Goal: Information Seeking & Learning: Learn about a topic

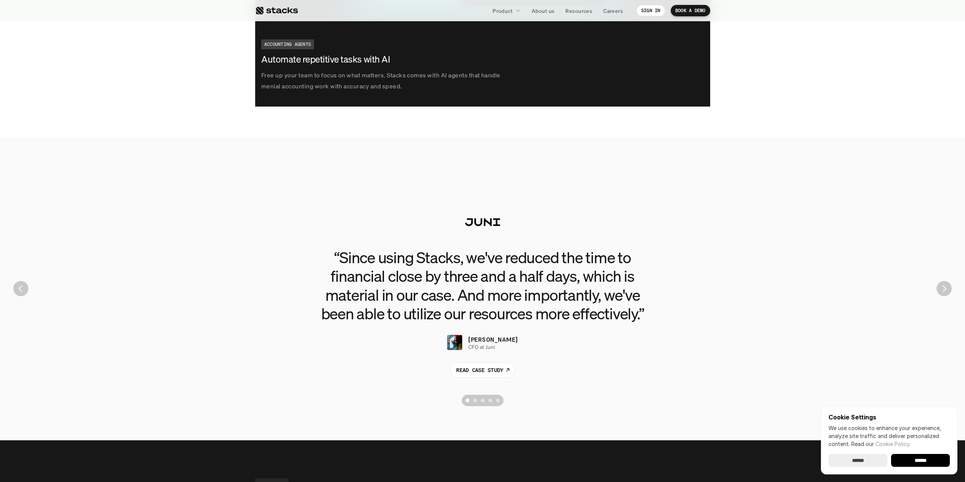
scroll to position [2118, 0]
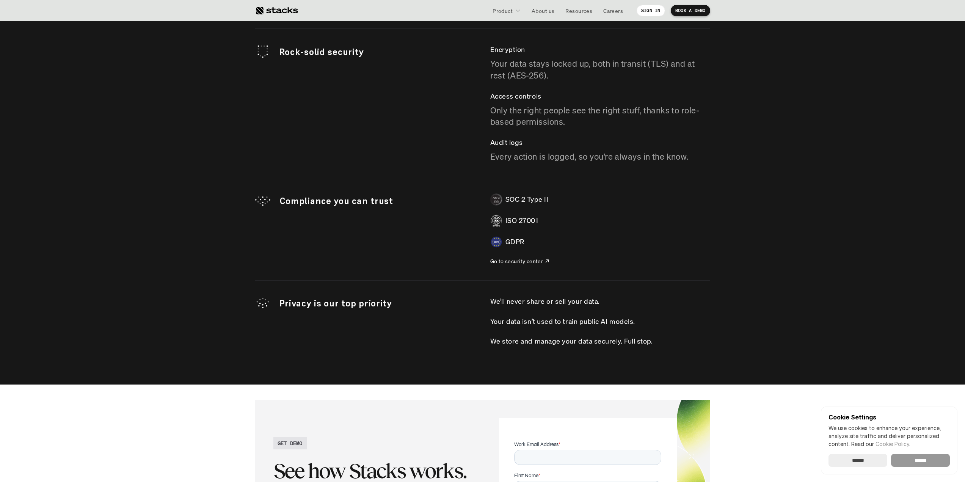
click at [919, 456] on input "******" at bounding box center [920, 460] width 59 height 13
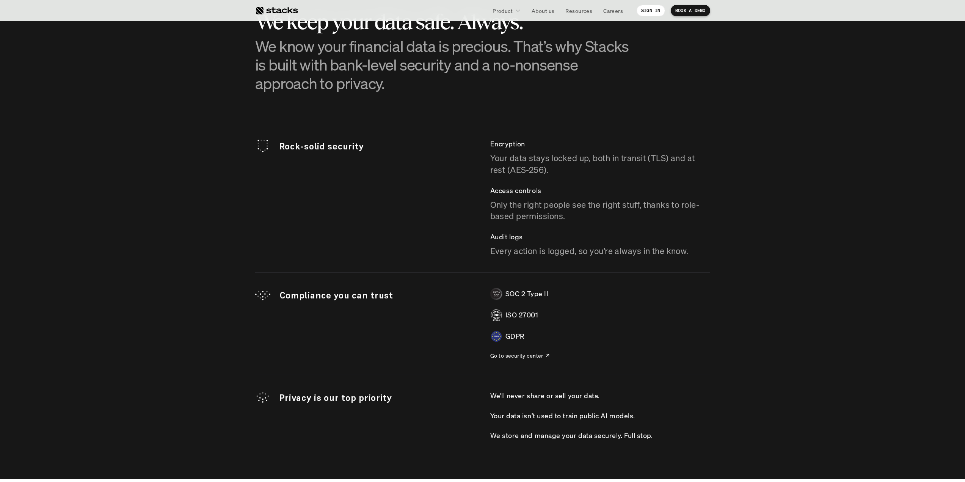
scroll to position [2067, 0]
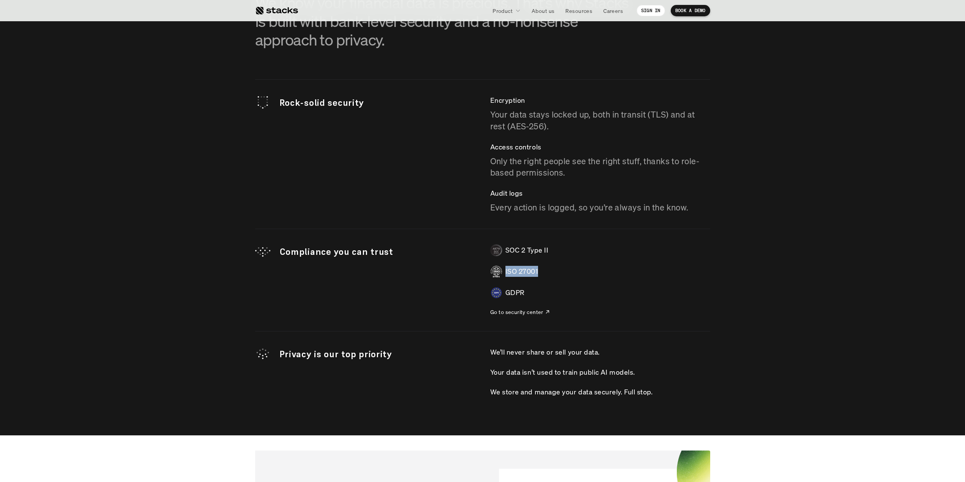
drag, startPoint x: 550, startPoint y: 272, endPoint x: 504, endPoint y: 273, distance: 45.9
click at [504, 273] on div "ISO 27001" at bounding box center [600, 271] width 220 height 12
click at [532, 288] on div "GDPR" at bounding box center [600, 293] width 220 height 12
drag, startPoint x: 537, startPoint y: 274, endPoint x: 514, endPoint y: 272, distance: 23.6
click at [514, 272] on p "ISO 27001" at bounding box center [522, 271] width 33 height 11
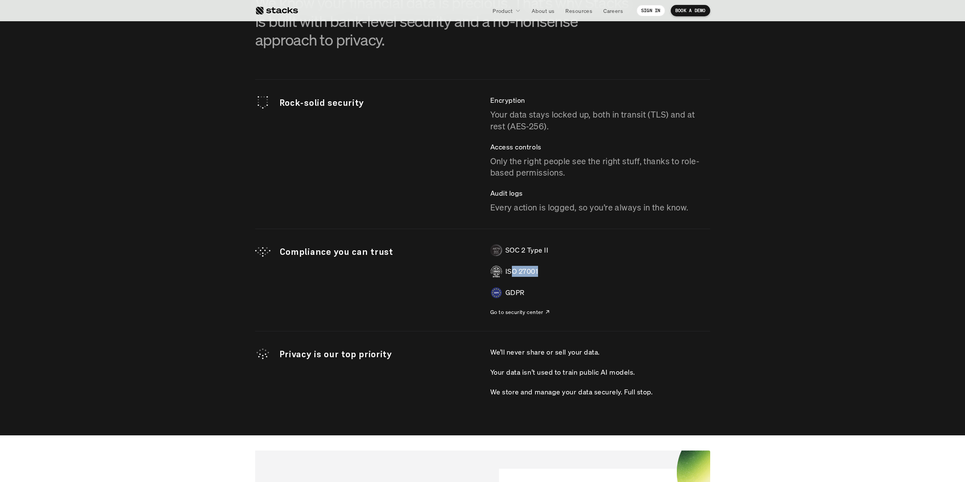
click at [544, 267] on div "ISO 27001" at bounding box center [600, 271] width 220 height 12
drag, startPoint x: 541, startPoint y: 312, endPoint x: 543, endPoint y: 309, distance: 3.9
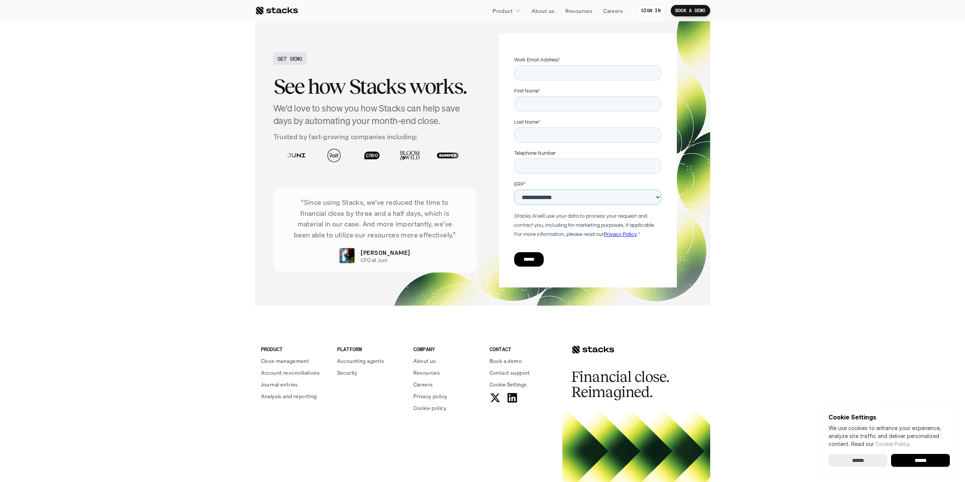
drag, startPoint x: 1183, startPoint y: 251, endPoint x: 642, endPoint y: 201, distance: 543.2
click at [642, 201] on select "**********" at bounding box center [587, 197] width 147 height 15
click at [775, 198] on section "GET DEMO See how Stacks works. We'd love to show you how Stacks can help save d…" at bounding box center [482, 160] width 965 height 321
